Goal: Complete application form: Complete application form

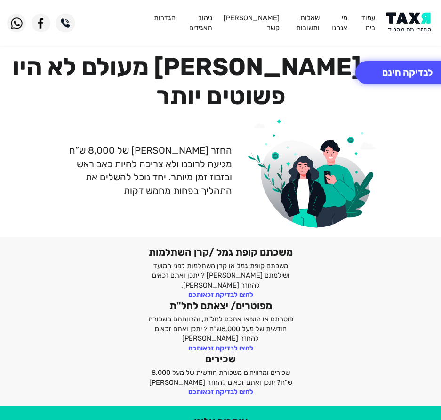
click at [425, 23] on img at bounding box center [410, 22] width 48 height 21
click at [403, 73] on button "לבדיקה חינם" at bounding box center [407, 72] width 104 height 23
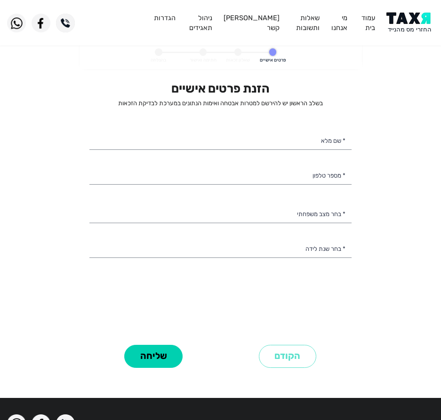
select select
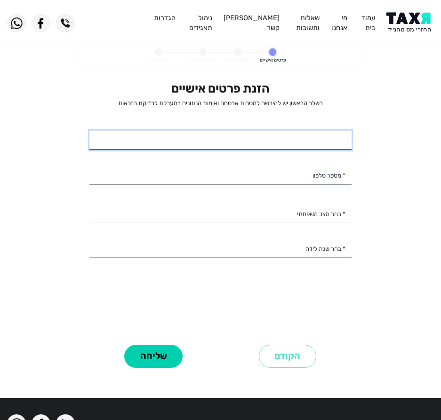
click at [335, 138] on input "* שם מלא" at bounding box center [220, 141] width 262 height 20
type input "[PERSON_NAME]"
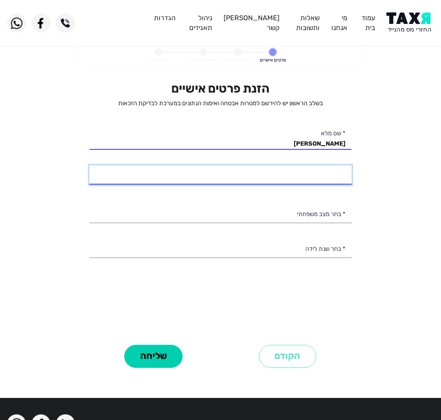
click at [274, 181] on input "* מספר טלפון" at bounding box center [220, 176] width 262 height 20
type input "050-9465618"
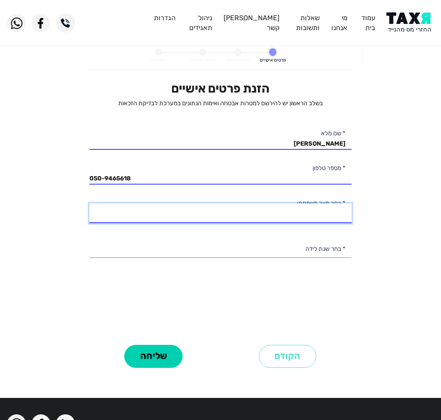
drag, startPoint x: 307, startPoint y: 214, endPoint x: 325, endPoint y: 210, distance: 17.9
click at [309, 213] on select "רווק/ה נשוי/[PERSON_NAME]/ה אלמן/נה" at bounding box center [220, 214] width 262 height 20
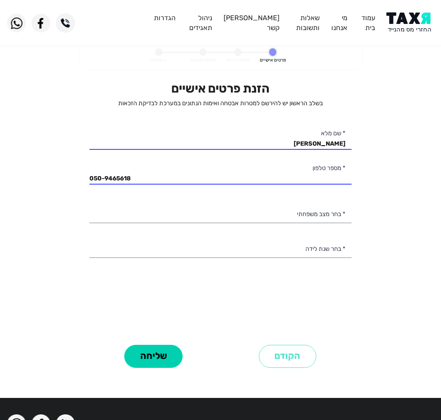
click at [131, 201] on div "הזנת פרטים אישיים בשלב הראשון יש להירשם למטרות אבטחה ואימות הנתונים במערכת לבדי…" at bounding box center [220, 211] width 262 height 261
click at [158, 192] on div "הזנת פרטים אישיים בשלב הראשון יש להירשם למטרות אבטחה ואימות הנתונים במערכת לבדי…" at bounding box center [220, 211] width 262 height 261
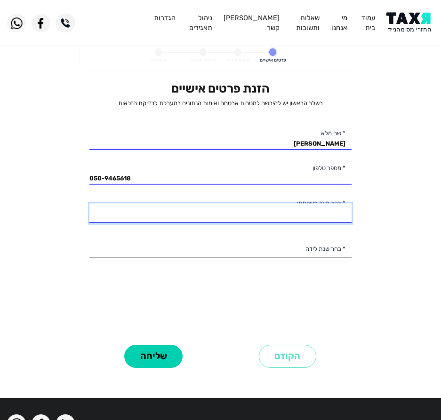
click at [152, 204] on select "רווק/ה נשוי/[PERSON_NAME]/ה אלמן/נה" at bounding box center [220, 214] width 262 height 20
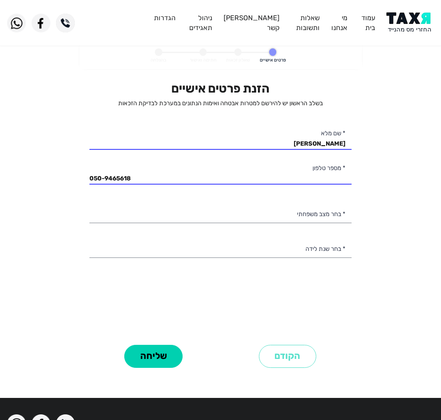
click at [347, 198] on div "הזנת פרטים אישיים בשלב הראשון יש להירשם למטרות אבטחה ואימות הנתונים במערכת לבדי…" at bounding box center [220, 211] width 262 height 261
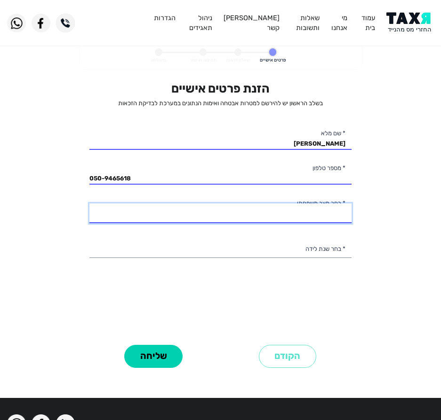
click at [315, 213] on select "רווק/ה נשוי/[PERSON_NAME]/ה אלמן/נה" at bounding box center [220, 214] width 262 height 20
click at [89, 204] on select "רווק/ה נשוי/[PERSON_NAME]/ה אלמן/נה" at bounding box center [220, 214] width 262 height 20
click at [274, 212] on select "רווק/ה נשוי/[PERSON_NAME]/ה אלמן/נה" at bounding box center [220, 214] width 262 height 20
select select "1: Single"
click at [89, 204] on select "רווק/ה נשוי/[PERSON_NAME]/ה אלמן/נה" at bounding box center [220, 214] width 262 height 20
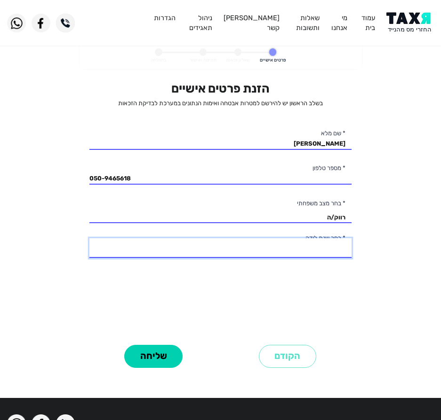
click at [267, 253] on select "2003 2002 2001 2000 1999 1998 1997 1996 1995 1994 1993 1992 1991 1990 1989 1988…" at bounding box center [220, 248] width 262 height 20
select select "3: 2001"
click at [89, 238] on select "2003 2002 2001 2000 1999 1998 1997 1996 1995 1994 1993 1992 1991 1990 1989 1988…" at bounding box center [220, 248] width 262 height 20
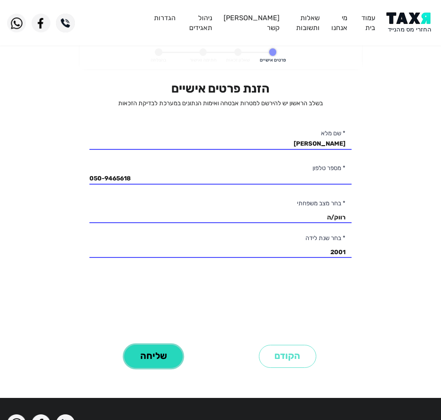
click at [175, 355] on button "שליחה" at bounding box center [153, 356] width 58 height 23
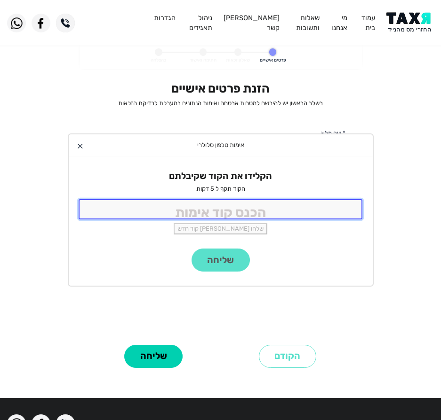
click at [256, 208] on input "tel" at bounding box center [221, 209] width 284 height 20
type input "9988"
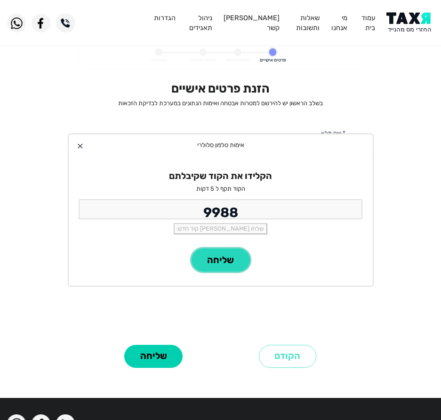
click at [225, 265] on button "שליחה" at bounding box center [220, 260] width 58 height 23
